Goal: Purchase product/service

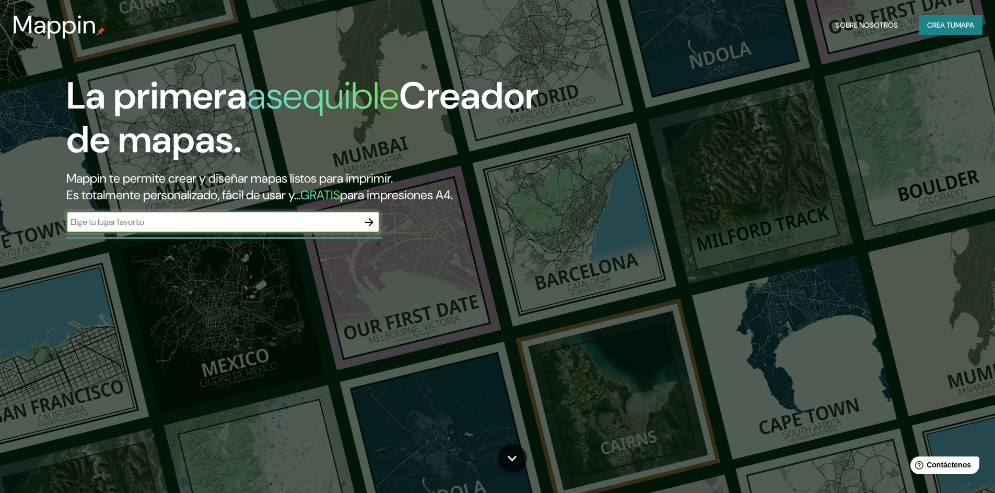
click at [932, 22] on font "Crea tu" at bounding box center [941, 24] width 28 height 9
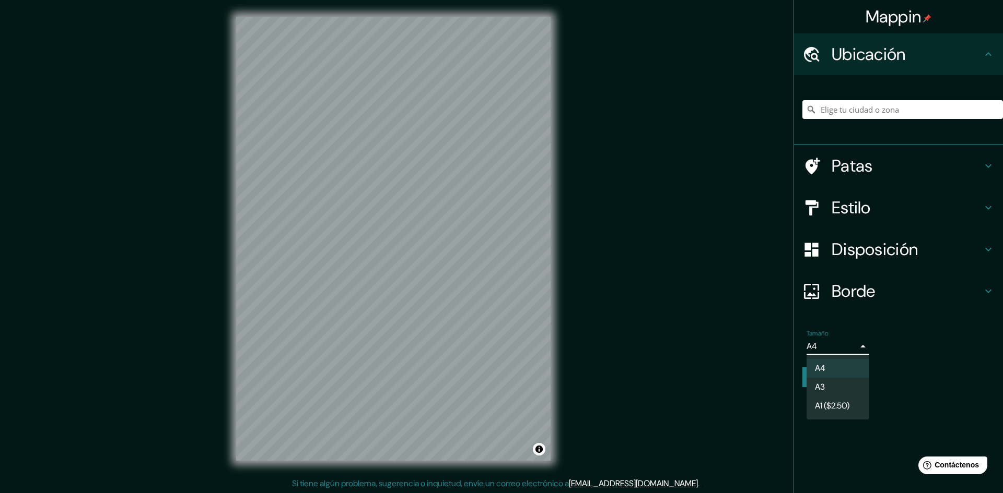
click at [854, 355] on body "Mappin Ubicación Patas Estilo Disposición Borde Elige un borde. Consejo : puede…" at bounding box center [501, 246] width 1003 height 493
click at [831, 413] on font "A1 ($2.50)" at bounding box center [832, 407] width 34 height 13
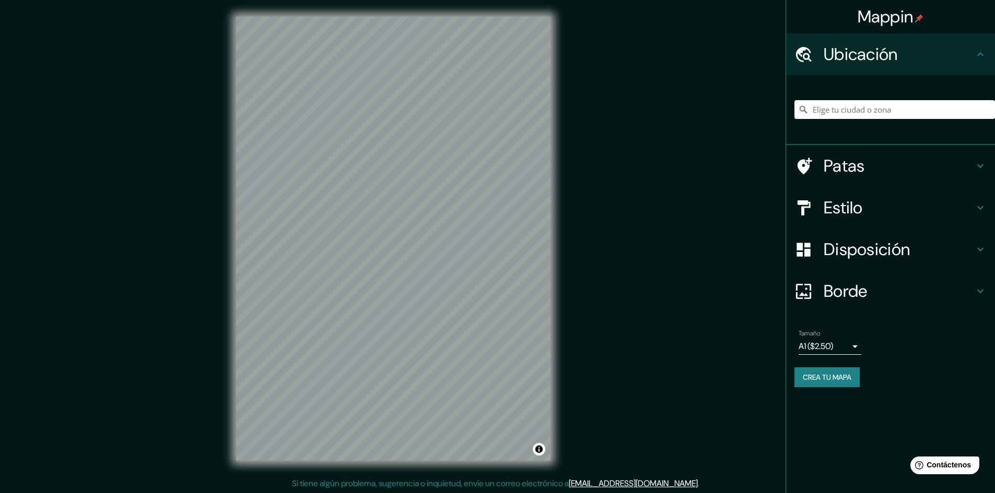
click at [853, 336] on div "Tamaño A1 ($2.50) a3" at bounding box center [829, 342] width 63 height 25
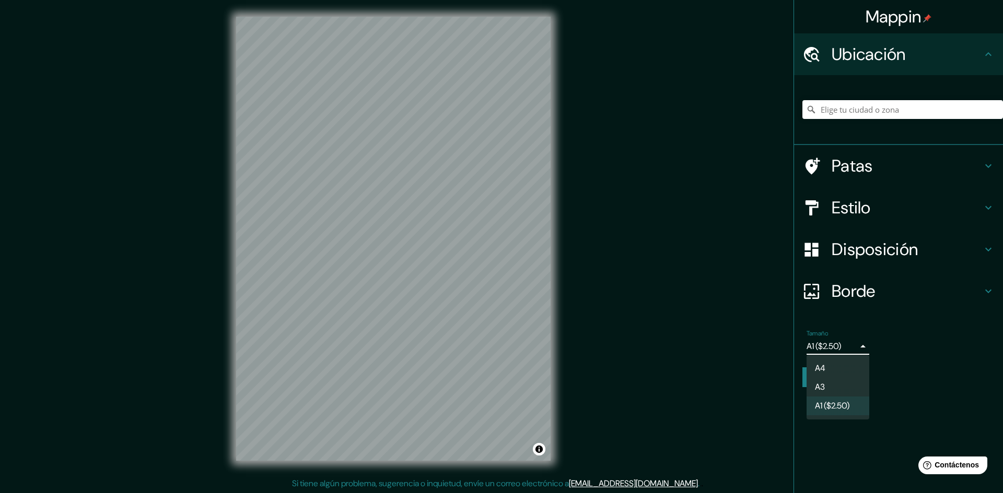
click at [853, 344] on body "Mappin Ubicación Patas Estilo Disposición Borde Elige un borde. Consejo : puede…" at bounding box center [501, 246] width 1003 height 493
click at [833, 389] on li "A3" at bounding box center [837, 388] width 63 height 19
type input "a4"
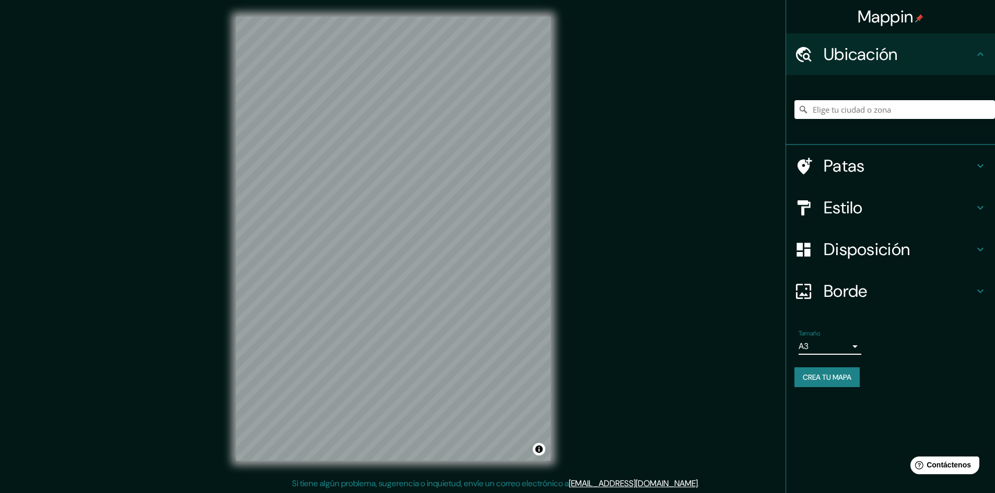
click at [841, 355] on div "Tamaño A3 a4" at bounding box center [890, 342] width 192 height 33
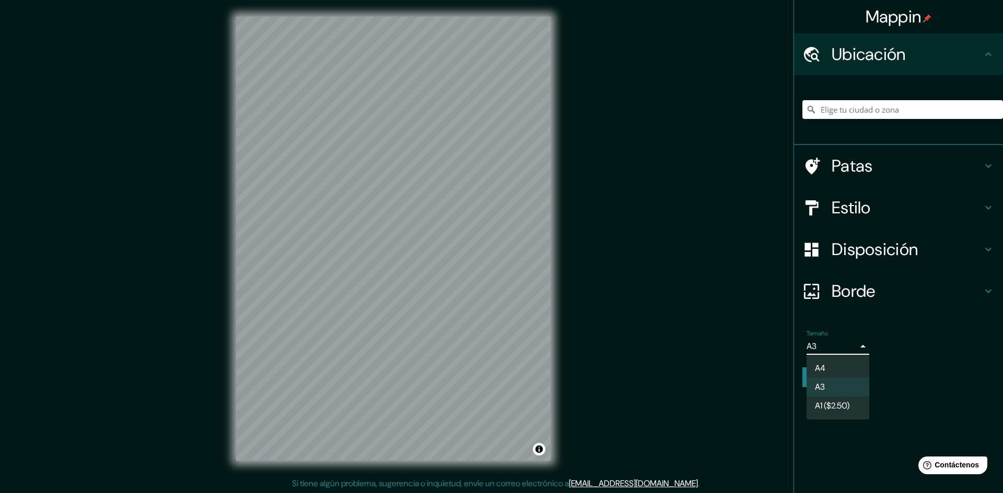
click at [840, 351] on body "Mappin Ubicación Patas Estilo Disposición Borde Elige un borde. Consejo : puede…" at bounding box center [501, 246] width 1003 height 493
click at [833, 384] on li "A3" at bounding box center [837, 388] width 63 height 19
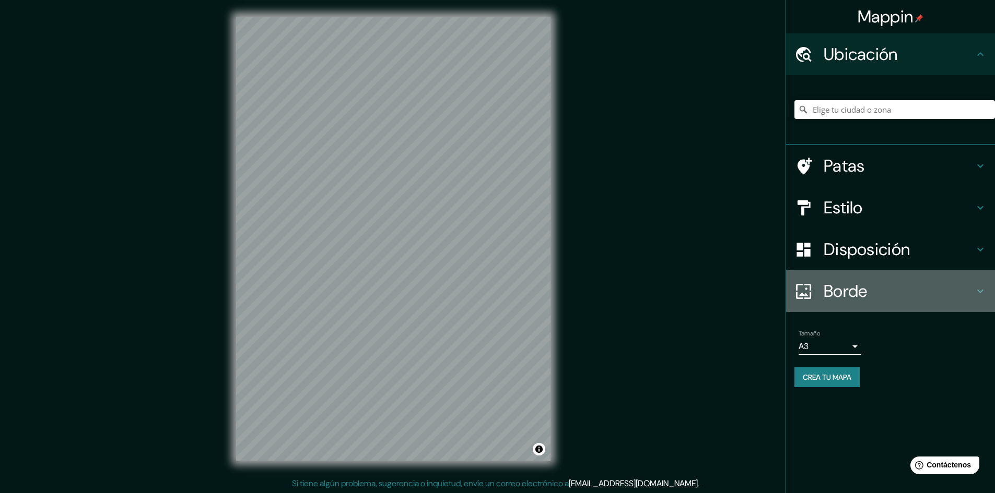
click at [928, 295] on h4 "Borde" at bounding box center [898, 291] width 150 height 21
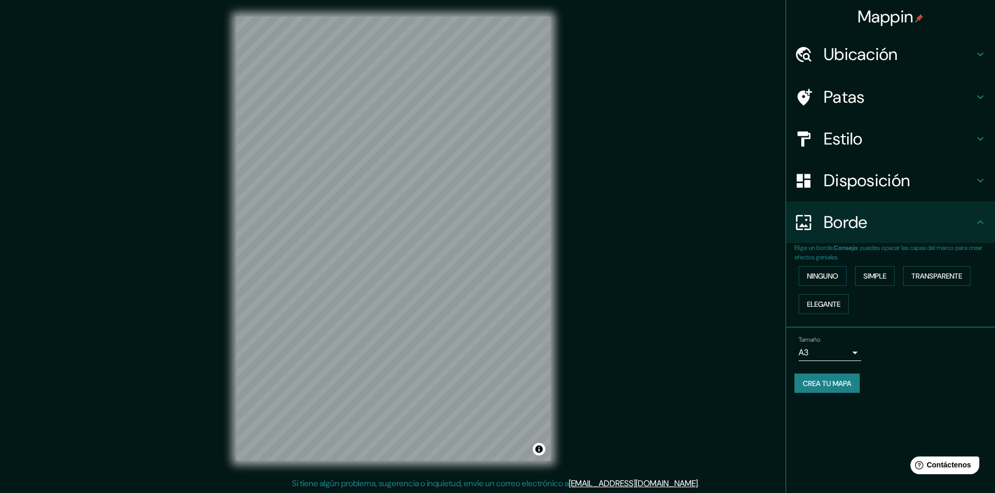
click at [871, 176] on font "Disposición" at bounding box center [866, 181] width 86 height 22
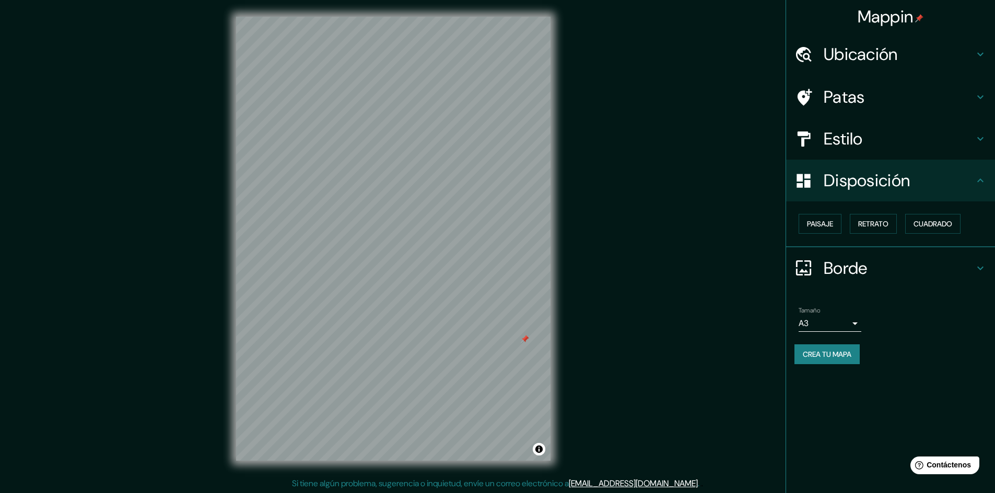
click at [828, 356] on font "Crea tu mapa" at bounding box center [827, 354] width 49 height 9
